Goal: Find contact information: Find contact information

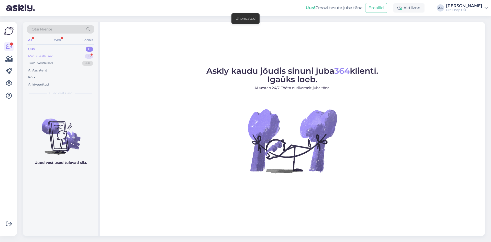
click at [39, 55] on div "Minu vestlused" at bounding box center [40, 56] width 25 height 5
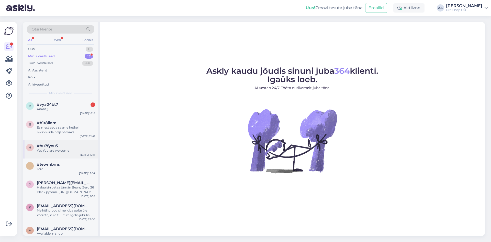
click at [55, 151] on div "Yes You are welcome" at bounding box center [66, 150] width 58 height 5
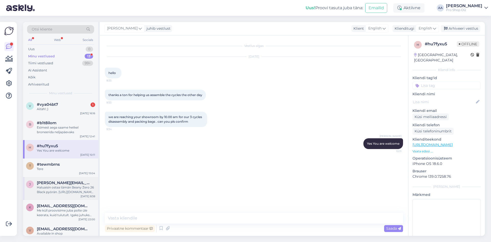
click at [57, 179] on div "[PERSON_NAME] [PERSON_NAME][EMAIL_ADDRESS][DOMAIN_NAME] Haluaisin ostaa tämän B…" at bounding box center [60, 188] width 75 height 23
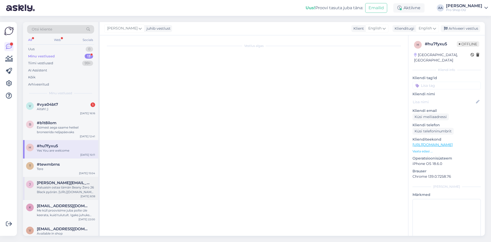
scroll to position [162, 0]
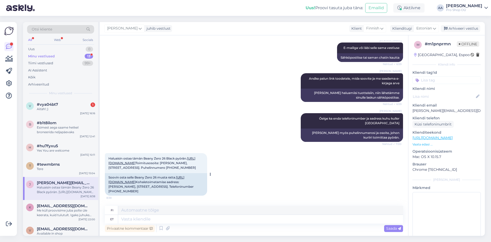
drag, startPoint x: 159, startPoint y: 169, endPoint x: 134, endPoint y: 167, distance: 24.9
click at [134, 167] on div "Haluaisin ostaa tämän Beany Zero 26 Black pyörän. [URL][DOMAIN_NAME] Toimitusos…" at bounding box center [156, 163] width 102 height 20
copy span "[PHONE_NUMBER]"
drag, startPoint x: 454, startPoint y: 110, endPoint x: 412, endPoint y: 113, distance: 41.8
click at [412, 113] on div "m # m1pnprmn Offline [GEOGRAPHIC_DATA], Espoo Kliendi info Kliendi tag'id Klien…" at bounding box center [446, 140] width 76 height 210
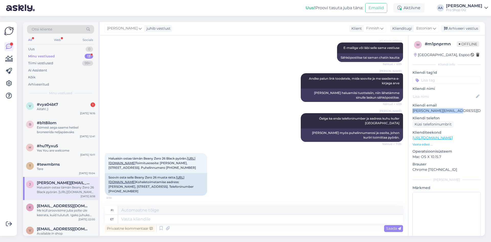
copy p "[PERSON_NAME][EMAIL_ADDRESS][DOMAIN_NAME]"
